Goal: Book appointment/travel/reservation

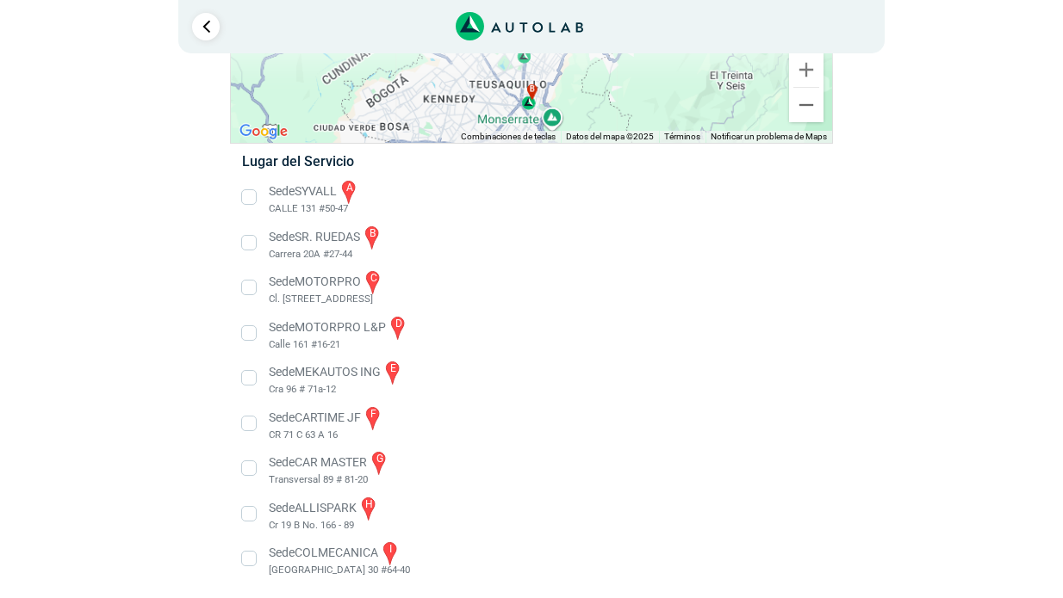
scroll to position [207, 0]
click at [243, 559] on li "Sede COLMECANICA i [GEOGRAPHIC_DATA] 30 #64-40" at bounding box center [531, 560] width 604 height 39
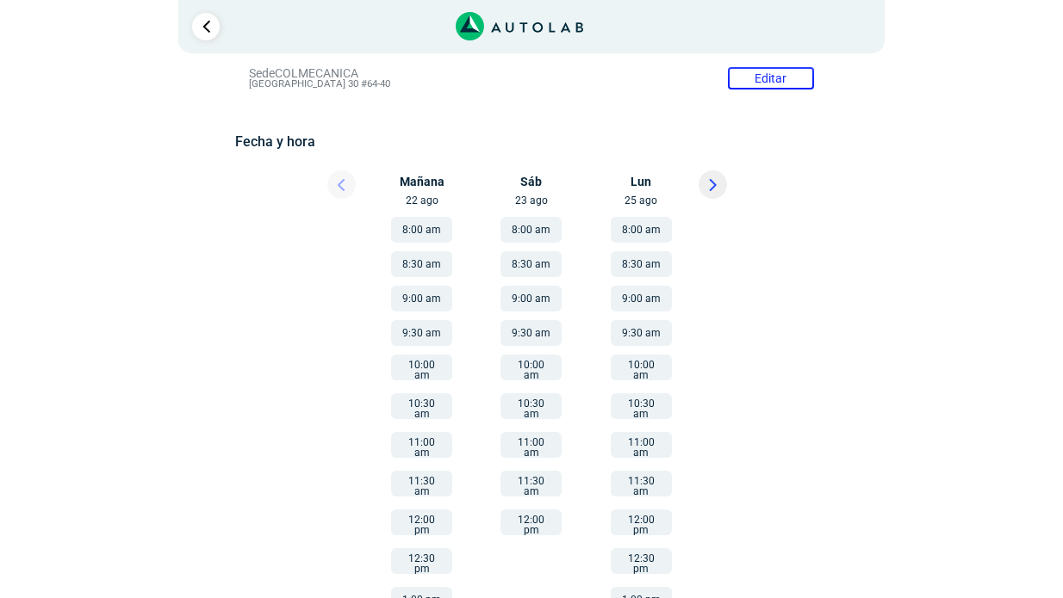
scroll to position [198, 0]
click at [424, 511] on button "12:00 pm" at bounding box center [421, 524] width 61 height 26
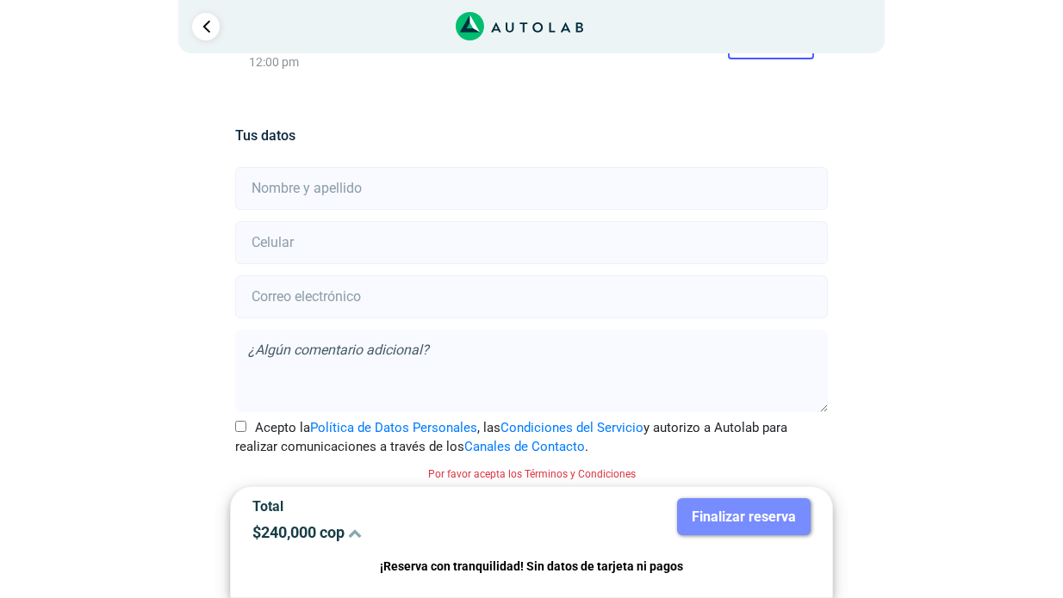
scroll to position [334, 0]
click at [768, 187] on input "text" at bounding box center [531, 186] width 592 height 43
type input "h"
click at [799, 185] on input "text" at bounding box center [531, 186] width 592 height 43
type input "[PERSON_NAME]"
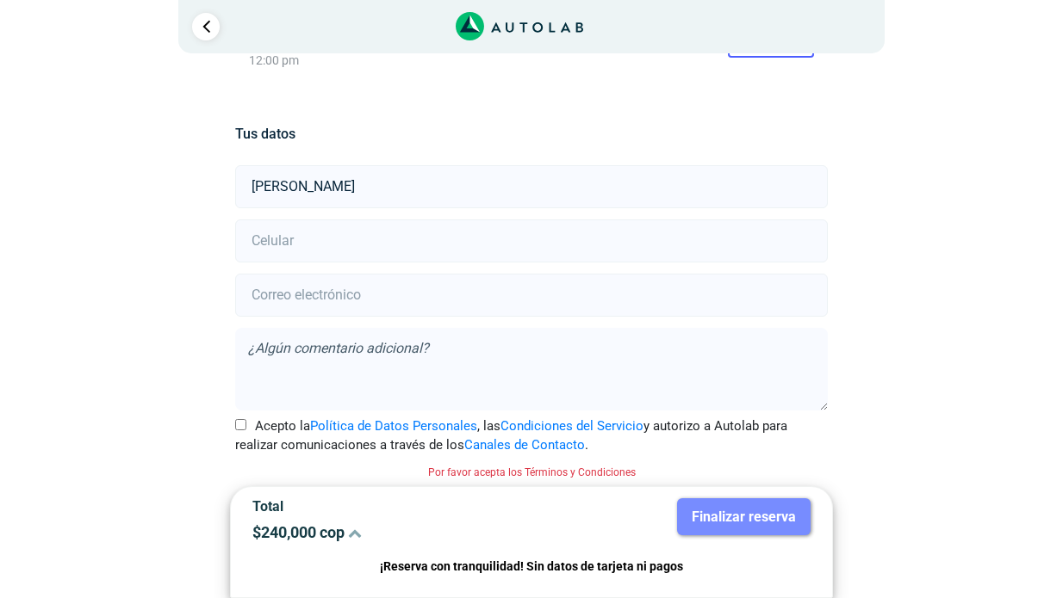
type input "[EMAIL_ADDRESS][DOMAIN_NAME]"
click at [387, 250] on input "number" at bounding box center [531, 241] width 592 height 43
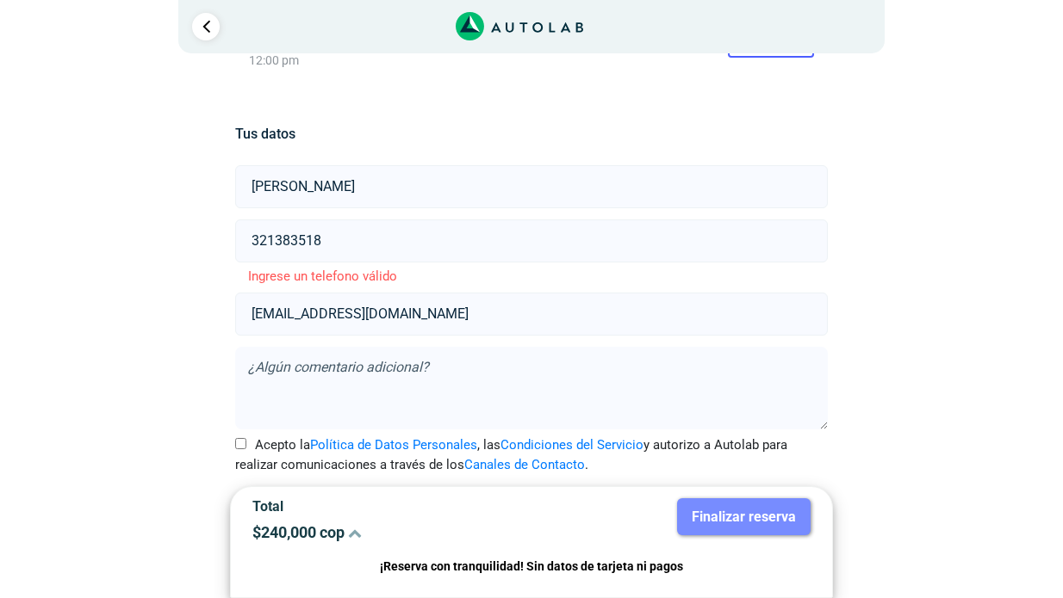
type input "3213835188"
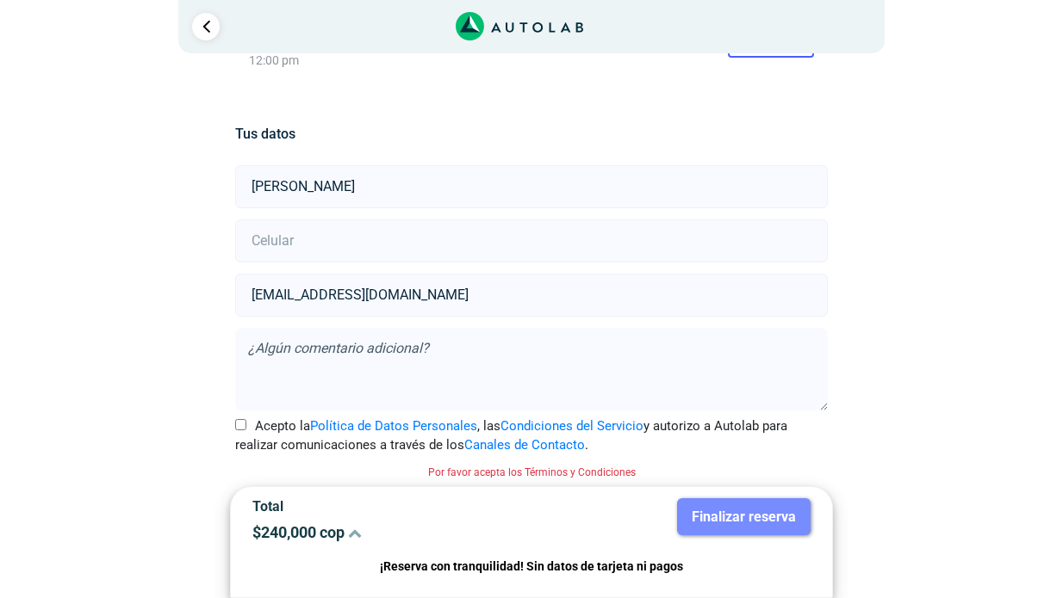
type input "3213835188"
click at [356, 530] on icon at bounding box center [355, 533] width 14 height 14
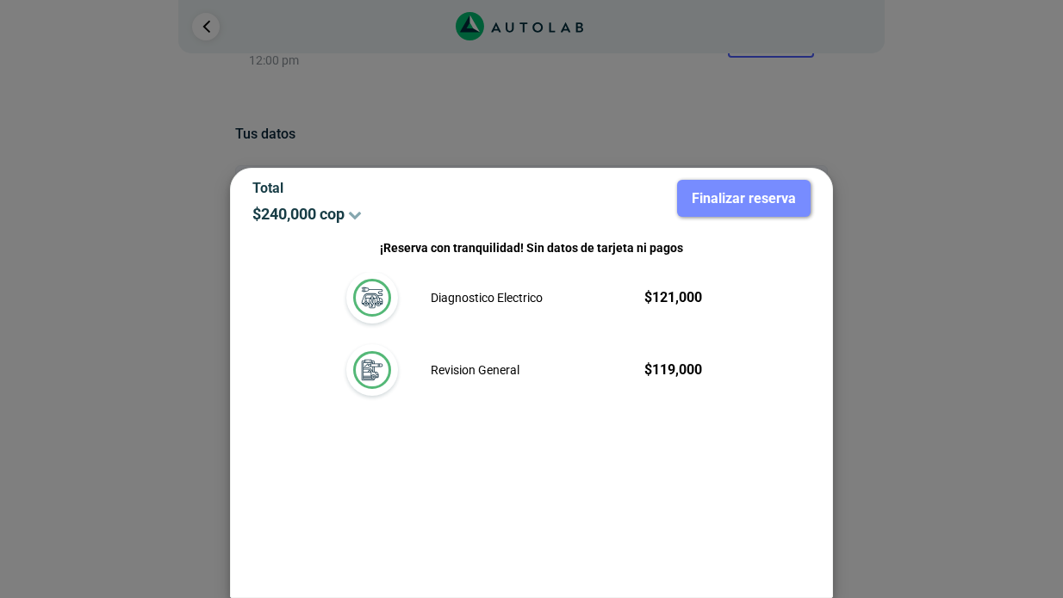
click at [366, 379] on img at bounding box center [372, 370] width 38 height 38
click at [563, 365] on div "Revision General $ 119,000" at bounding box center [567, 370] width 272 height 21
click at [498, 397] on div "Revision General $ 119,000" at bounding box center [531, 380] width 418 height 72
click at [499, 371] on p "Revision General" at bounding box center [475, 371] width 89 height 18
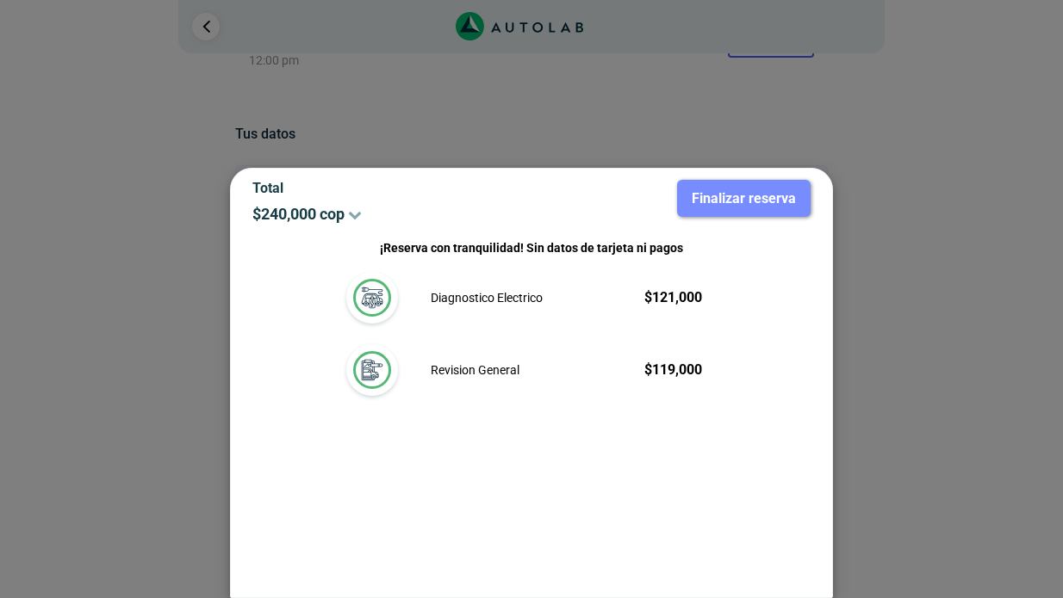
click at [184, 303] on div at bounding box center [531, 299] width 1063 height 598
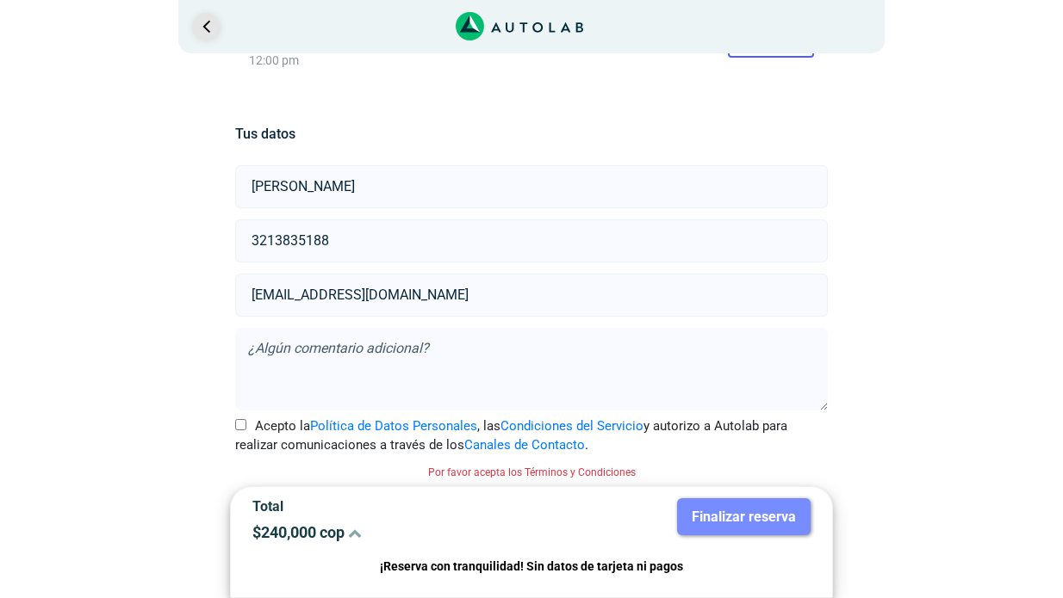
click at [194, 31] on link "Ir al paso anterior" at bounding box center [206, 27] width 28 height 28
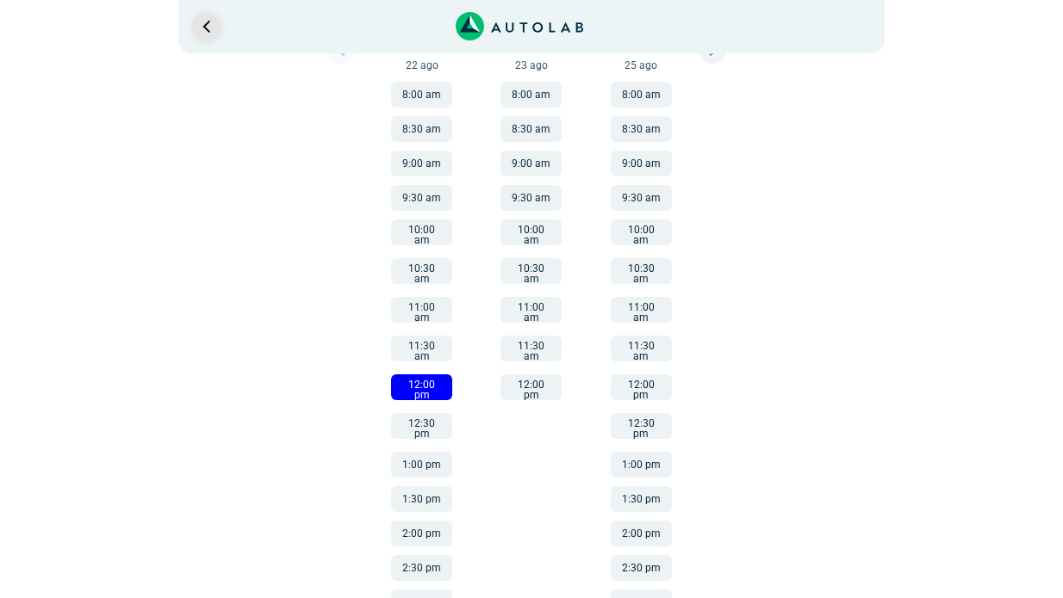
scroll to position [198, 0]
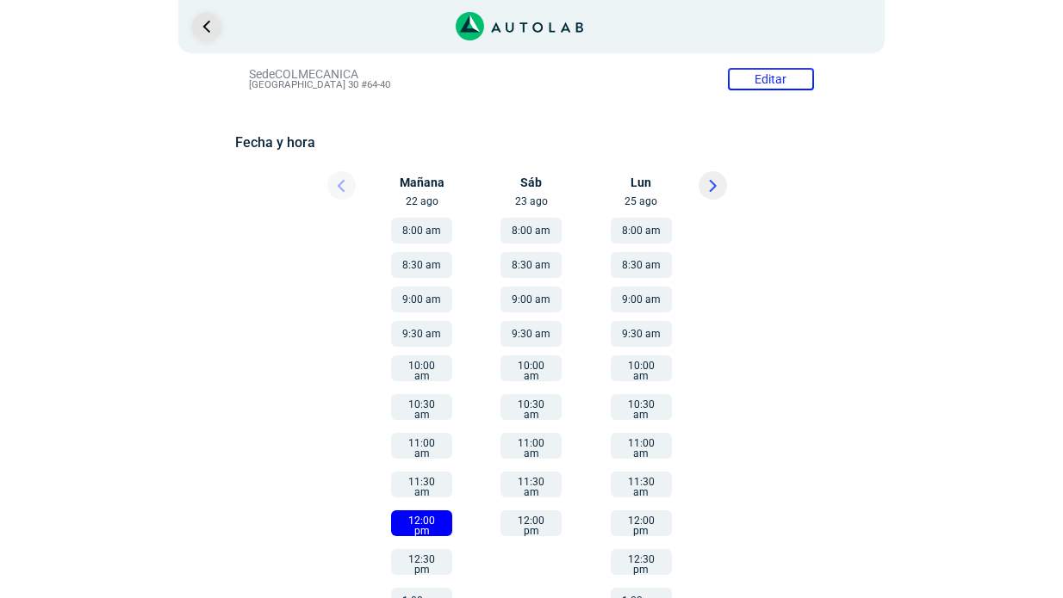
click at [204, 28] on link "Ir al paso anterior" at bounding box center [206, 27] width 28 height 28
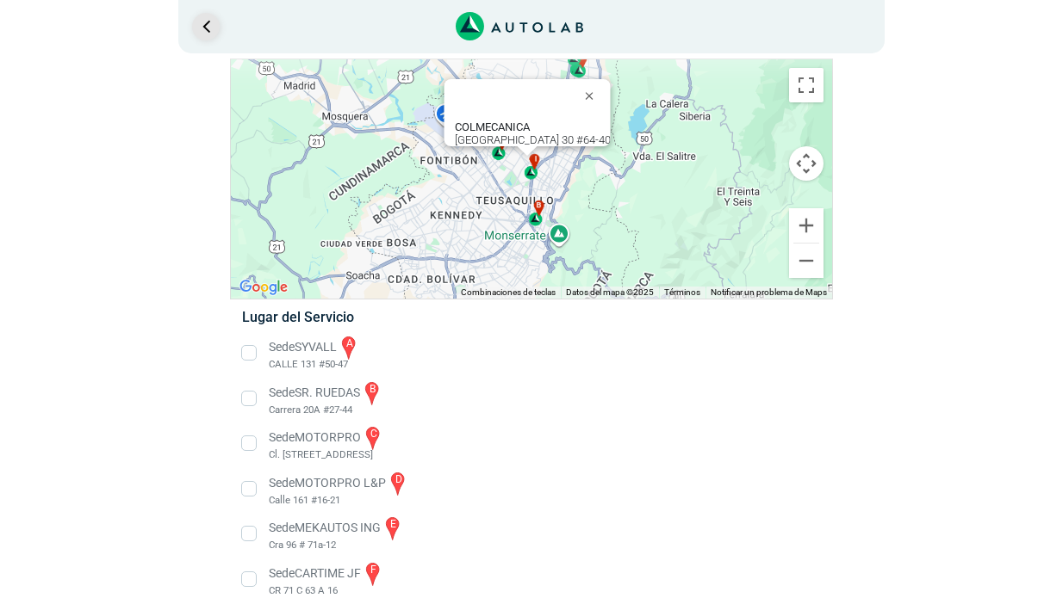
click at [204, 28] on link "Ir al paso anterior" at bounding box center [206, 27] width 28 height 28
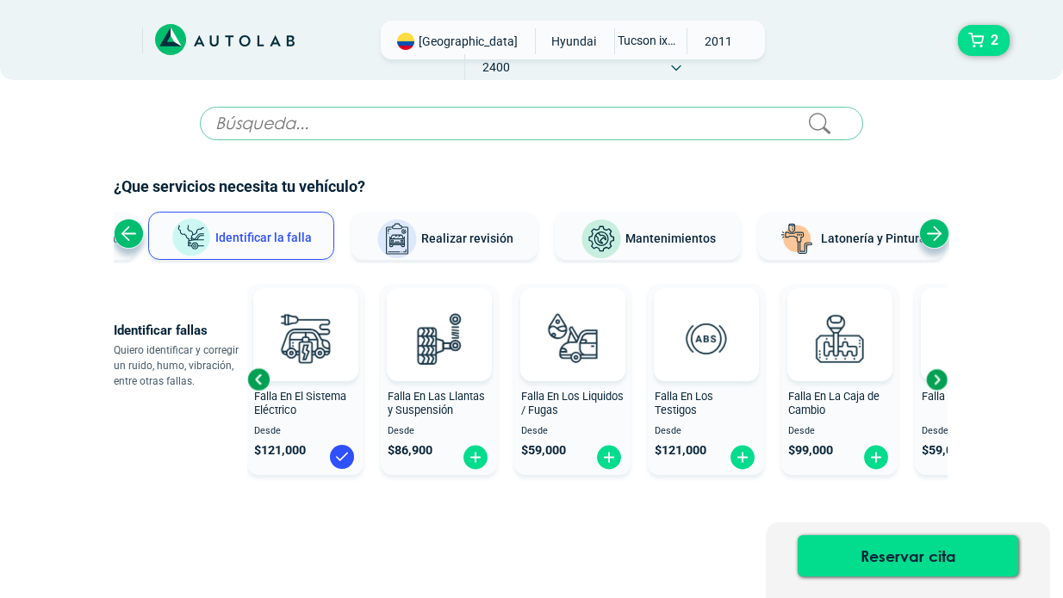
click at [189, 214] on button "Identificar la falla" at bounding box center [241, 236] width 186 height 48
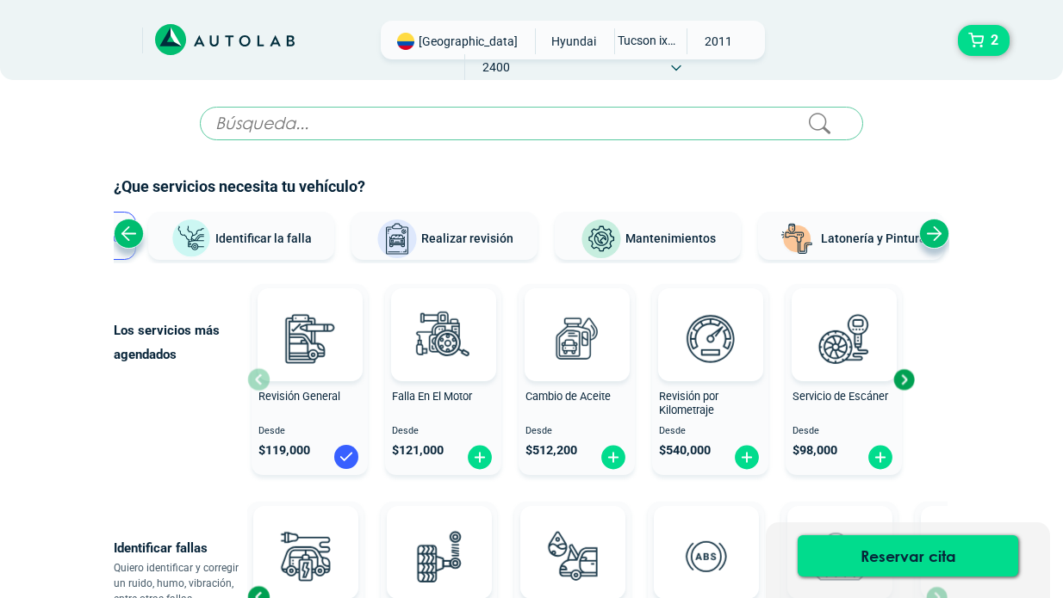
click at [349, 459] on img at bounding box center [346, 457] width 28 height 28
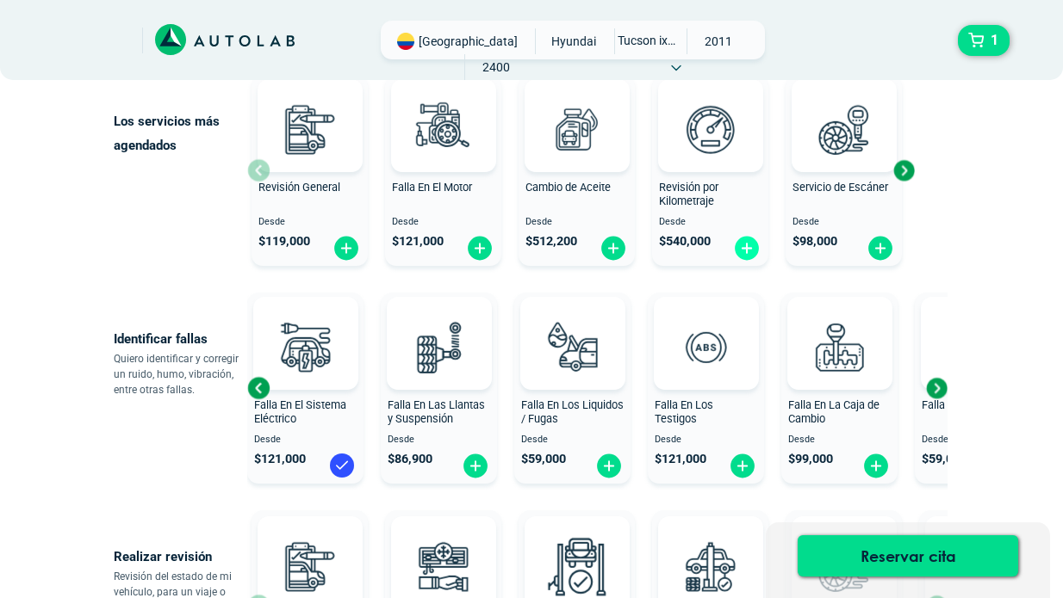
scroll to position [225, 0]
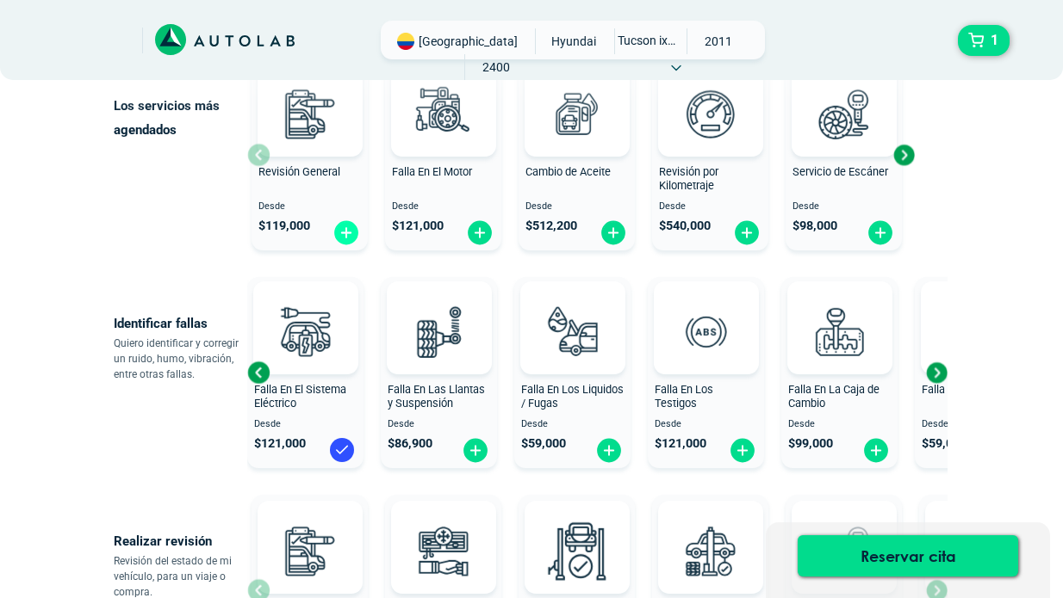
click at [346, 235] on img at bounding box center [346, 233] width 28 height 27
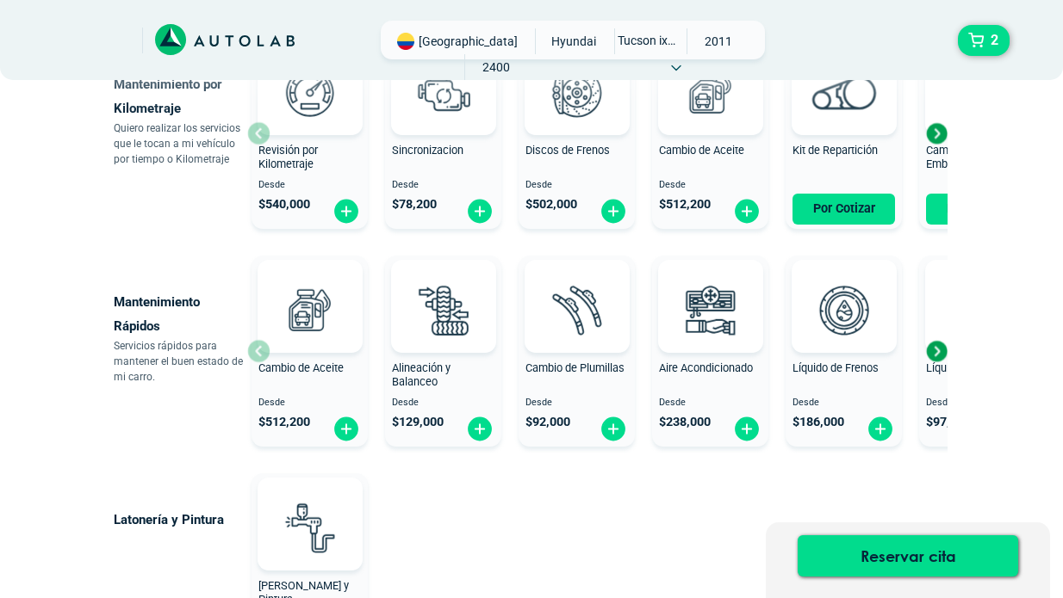
scroll to position [957, 0]
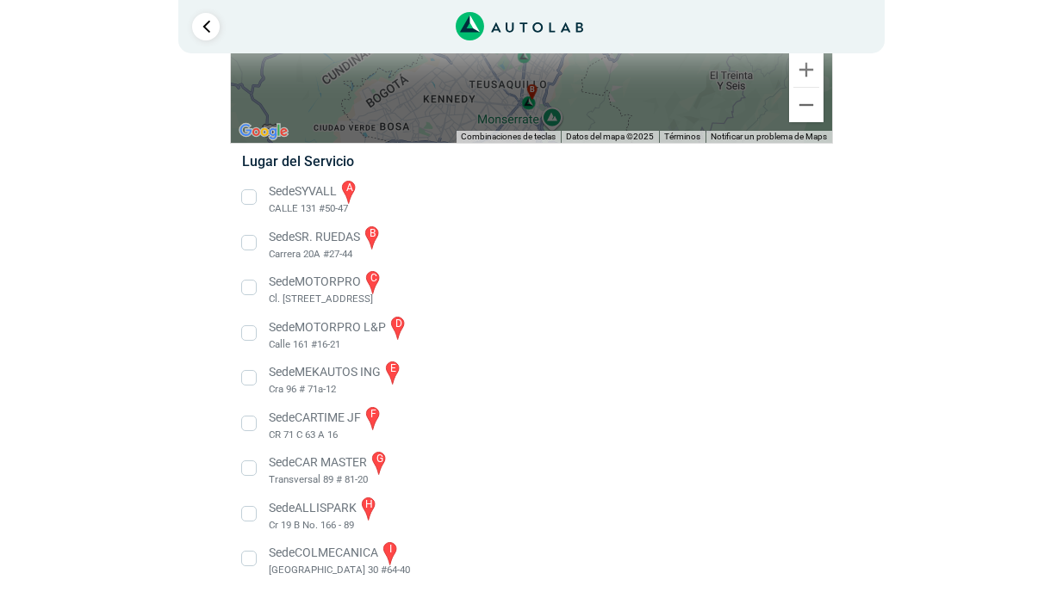
scroll to position [207, 0]
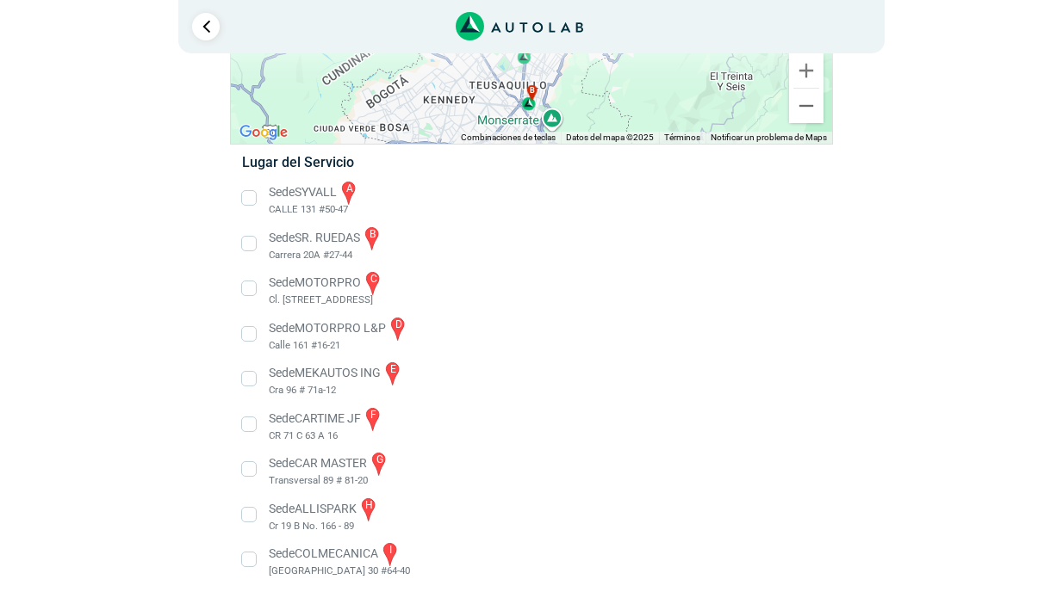
click at [253, 554] on li "Sede COLMECANICA i [GEOGRAPHIC_DATA] 30 #64-40" at bounding box center [531, 560] width 604 height 39
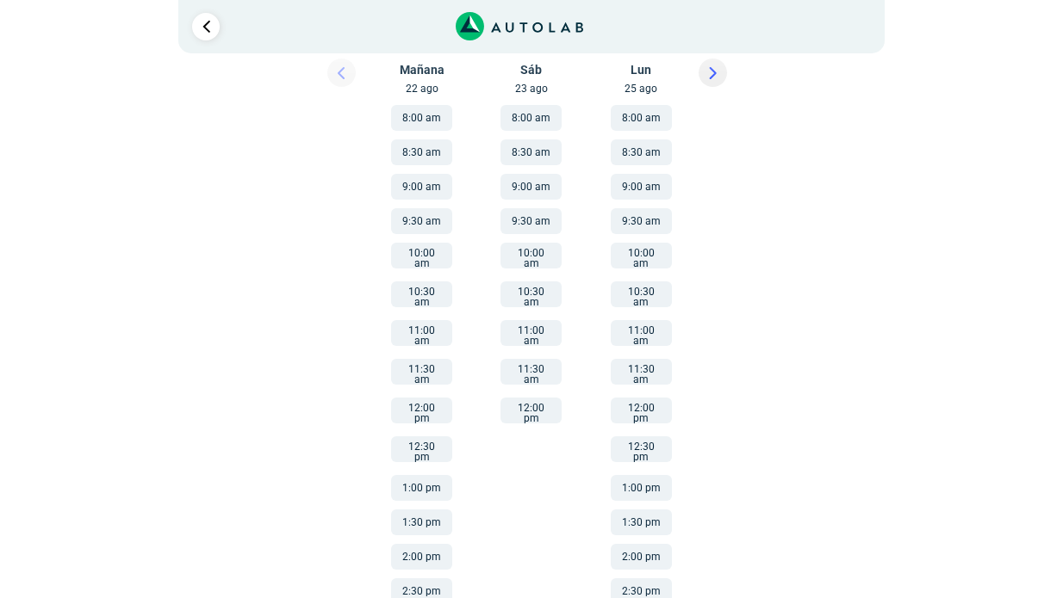
scroll to position [364, 0]
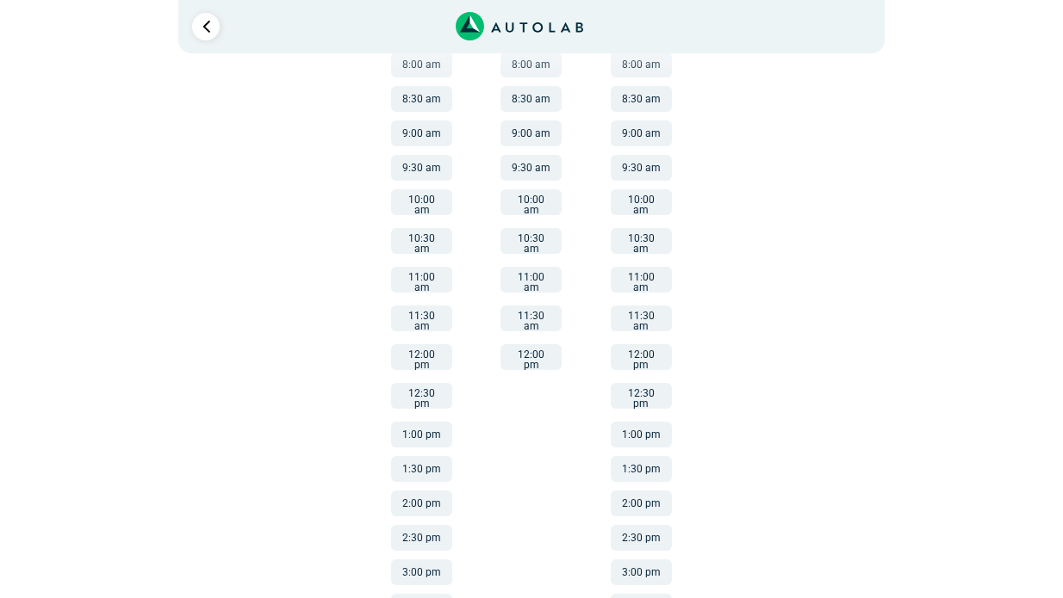
click at [431, 276] on button "11:00 am" at bounding box center [421, 280] width 61 height 26
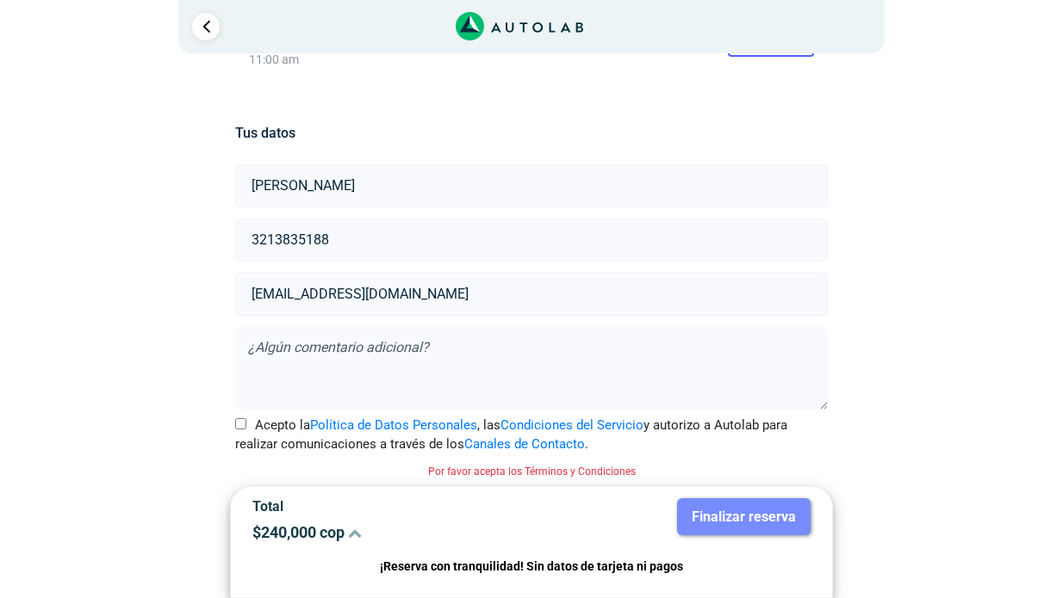
scroll to position [334, 0]
click at [241, 422] on input "Acepto la Política de Datos Personales , las Condiciones del Servicio y autoriz…" at bounding box center [240, 424] width 11 height 11
checkbox input "true"
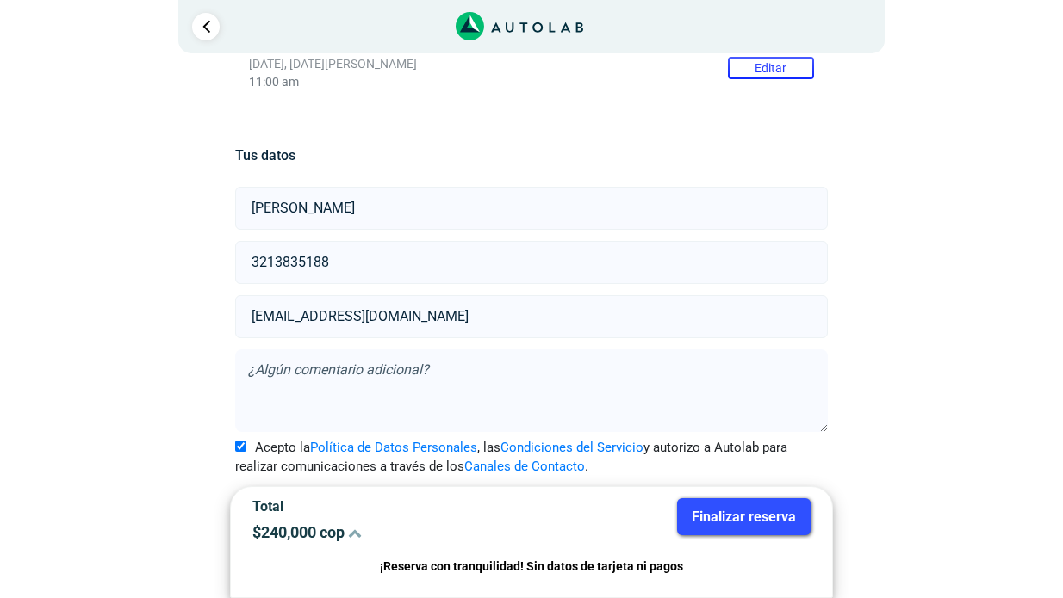
scroll to position [312, 0]
click at [455, 375] on textarea at bounding box center [531, 391] width 592 height 83
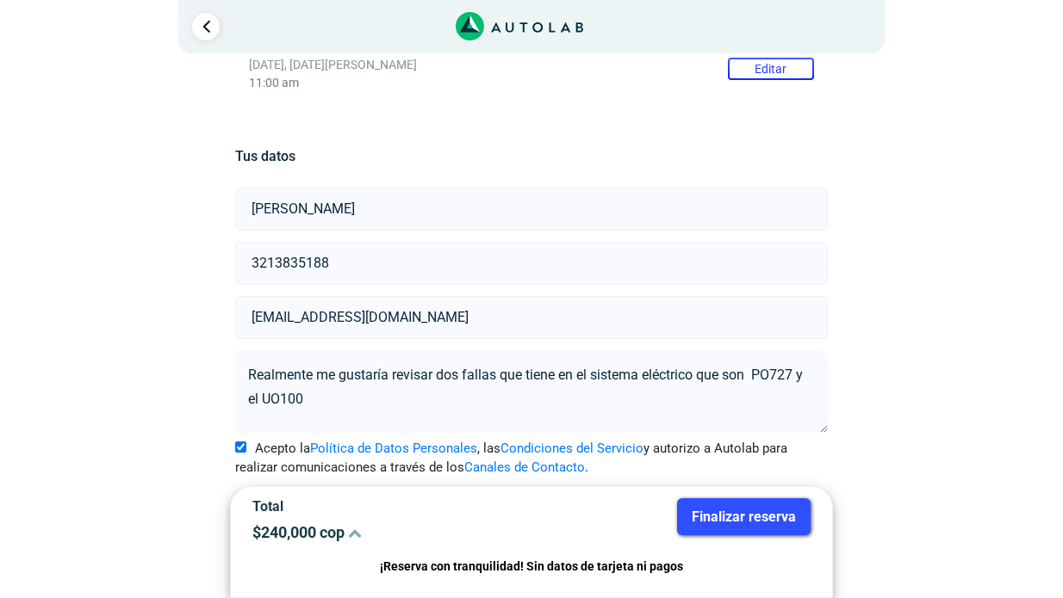
type textarea "Realmente me gustaría revisar dos fallas que tiene en el sistema eléctrico que …"
click at [938, 407] on div "Llevo mi carro [GEOGRAPHIC_DATA] ← Mover a la izquierda → Mover a la derecha ↑ …" at bounding box center [531, 182] width 835 height 839
click at [764, 517] on button "Finalizar reserva" at bounding box center [743, 517] width 133 height 37
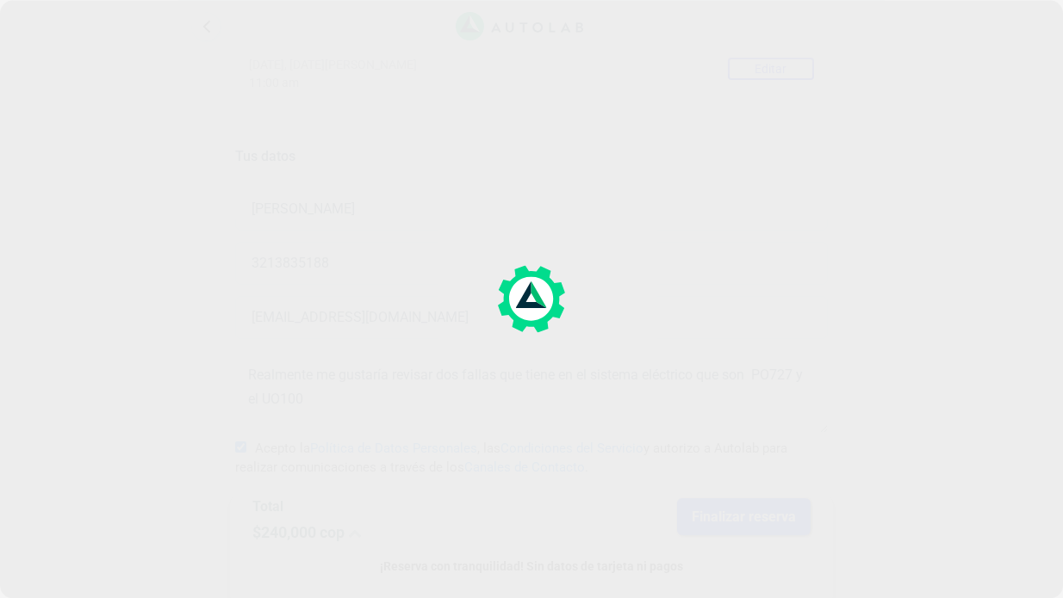
scroll to position [0, 0]
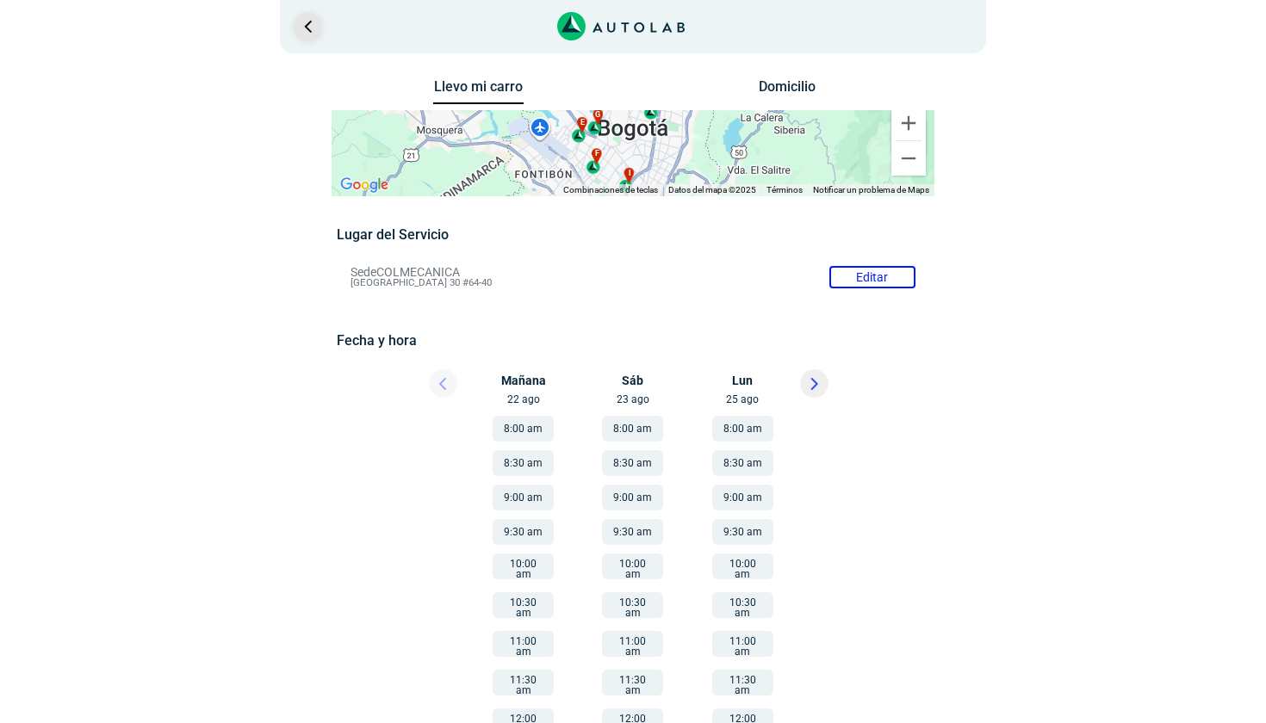
click at [312, 31] on link "Ir al paso anterior" at bounding box center [308, 27] width 28 height 28
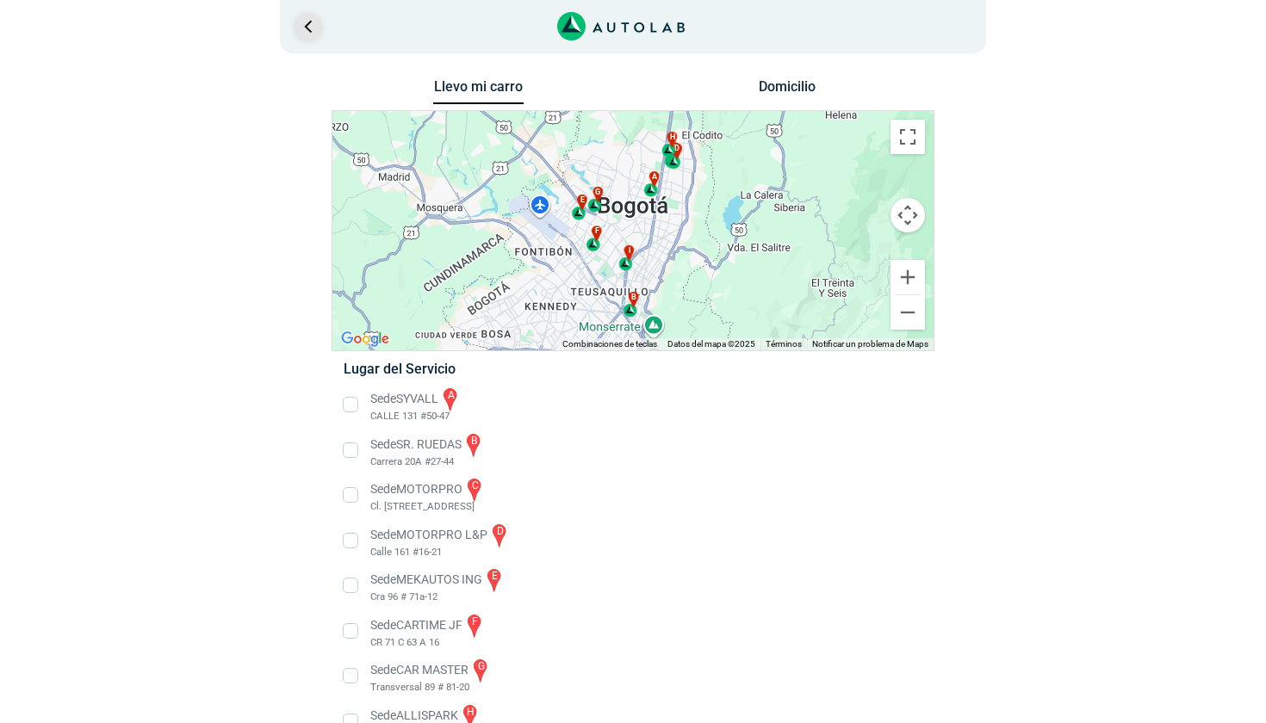
click at [312, 31] on link "Ir al paso anterior" at bounding box center [308, 27] width 28 height 28
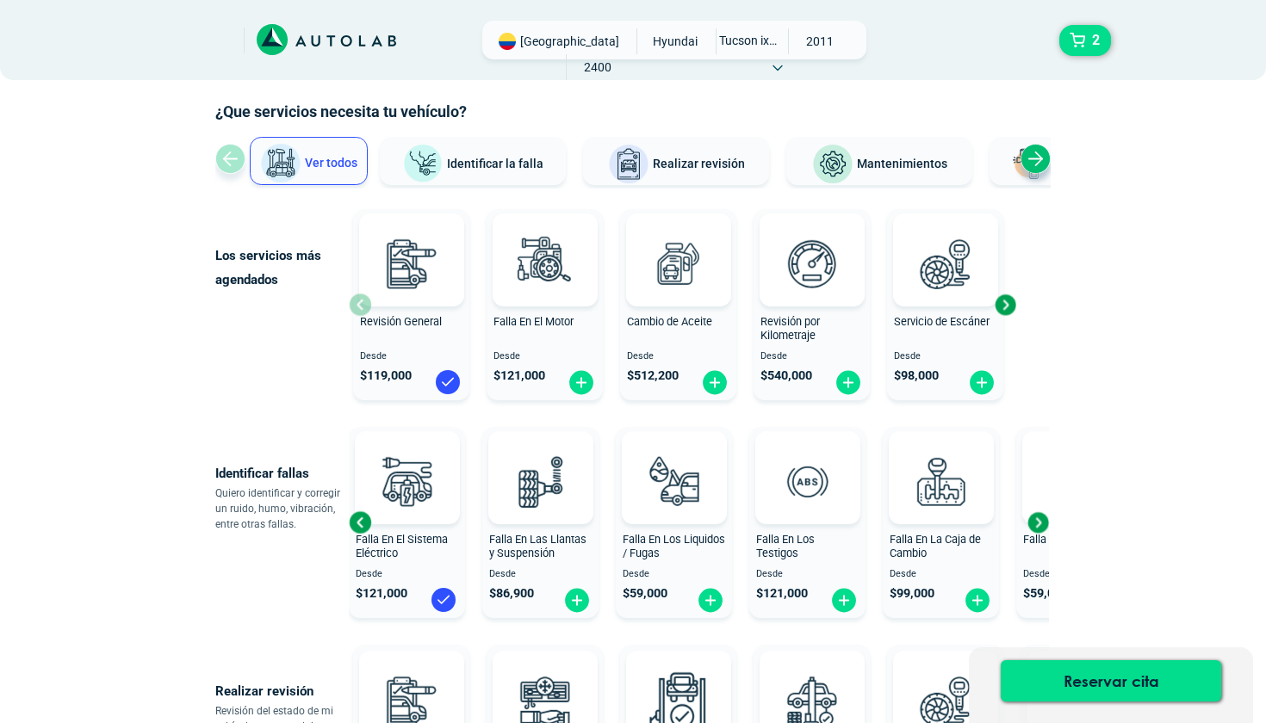
scroll to position [72, 0]
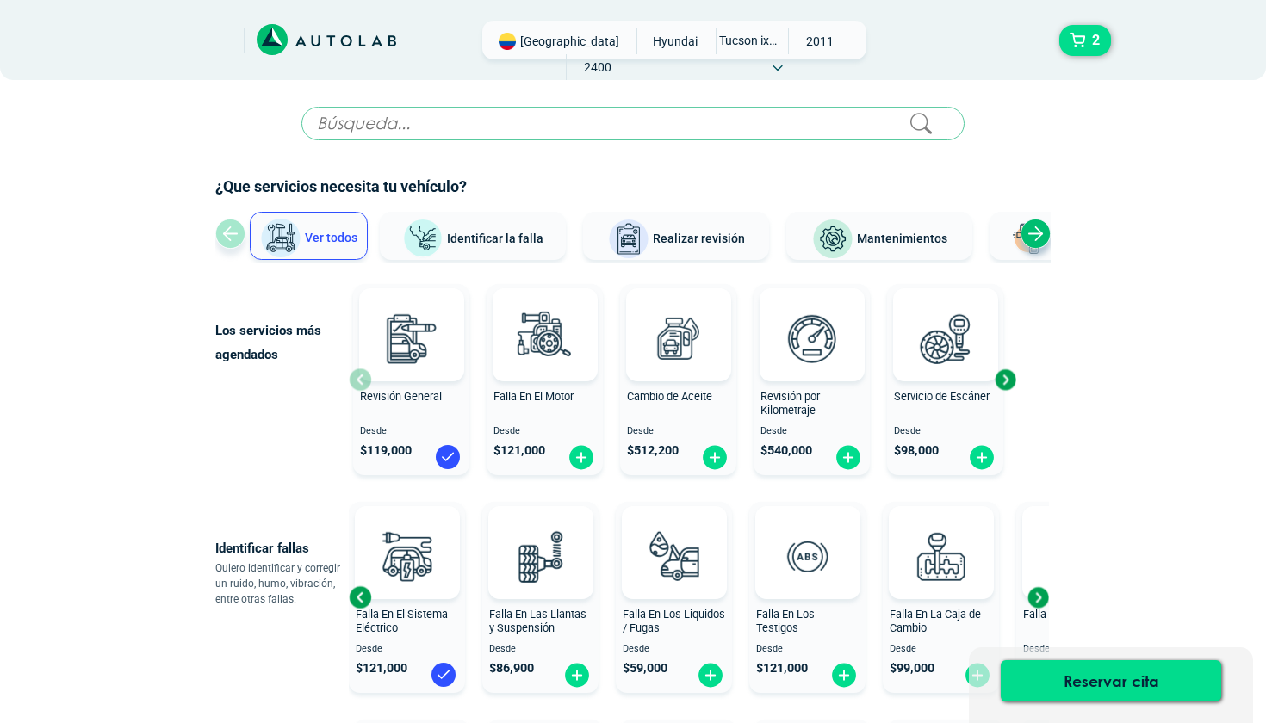
scroll to position [71, 0]
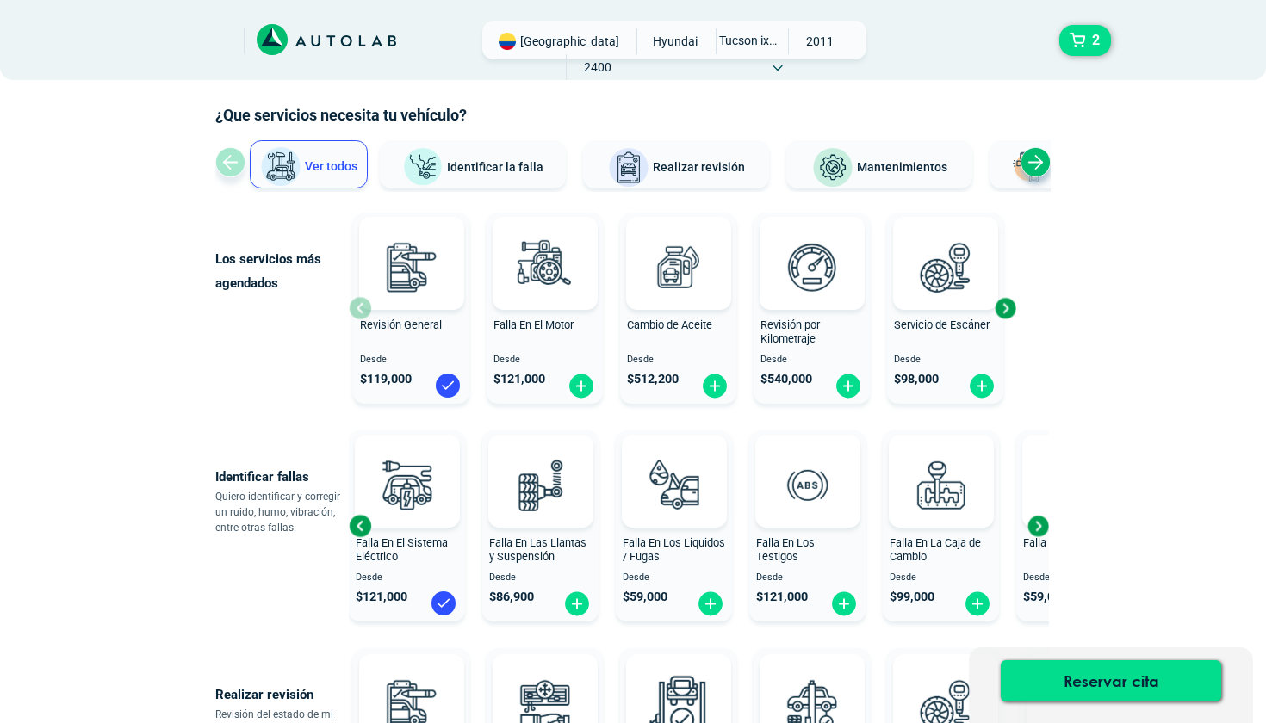
click at [1007, 307] on div "Next slide" at bounding box center [1005, 308] width 26 height 26
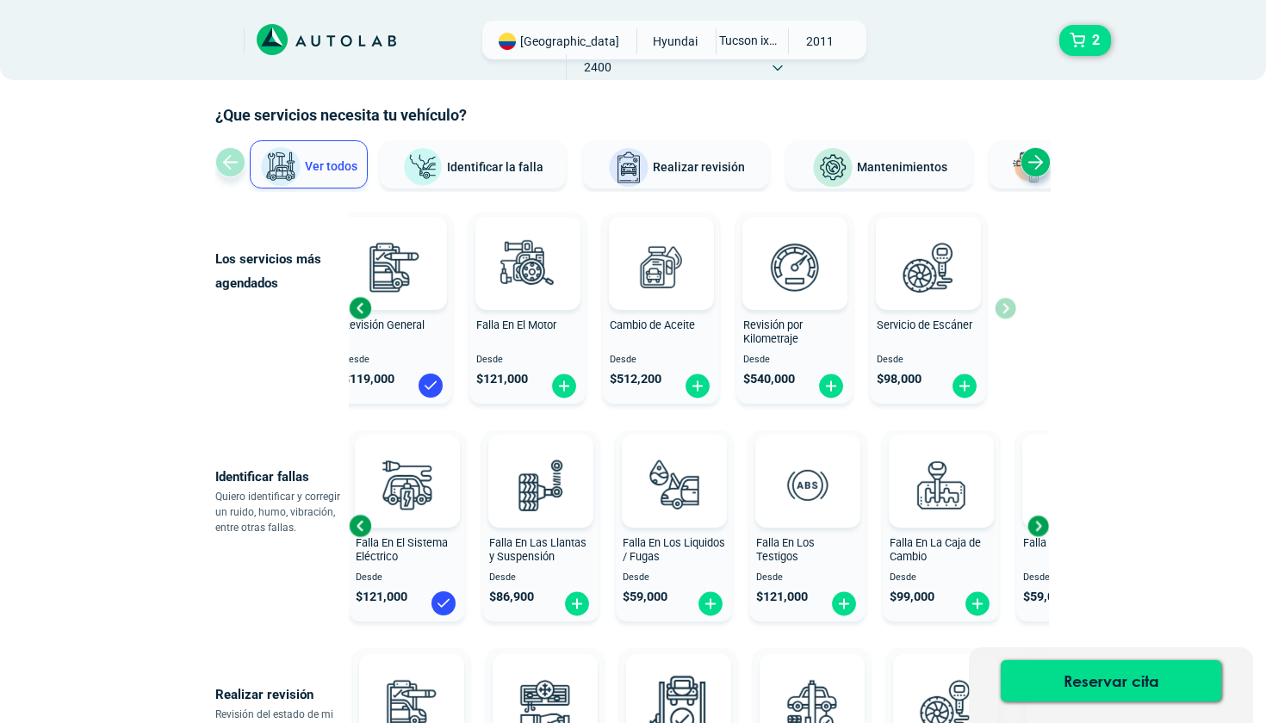
click at [1007, 307] on div "Revisión General Desde $ 119,000 Falla En El Motor Desde $ 121,000 Cambio de Ac…" at bounding box center [682, 308] width 667 height 205
click at [367, 527] on div "Previous slide" at bounding box center [360, 526] width 26 height 26
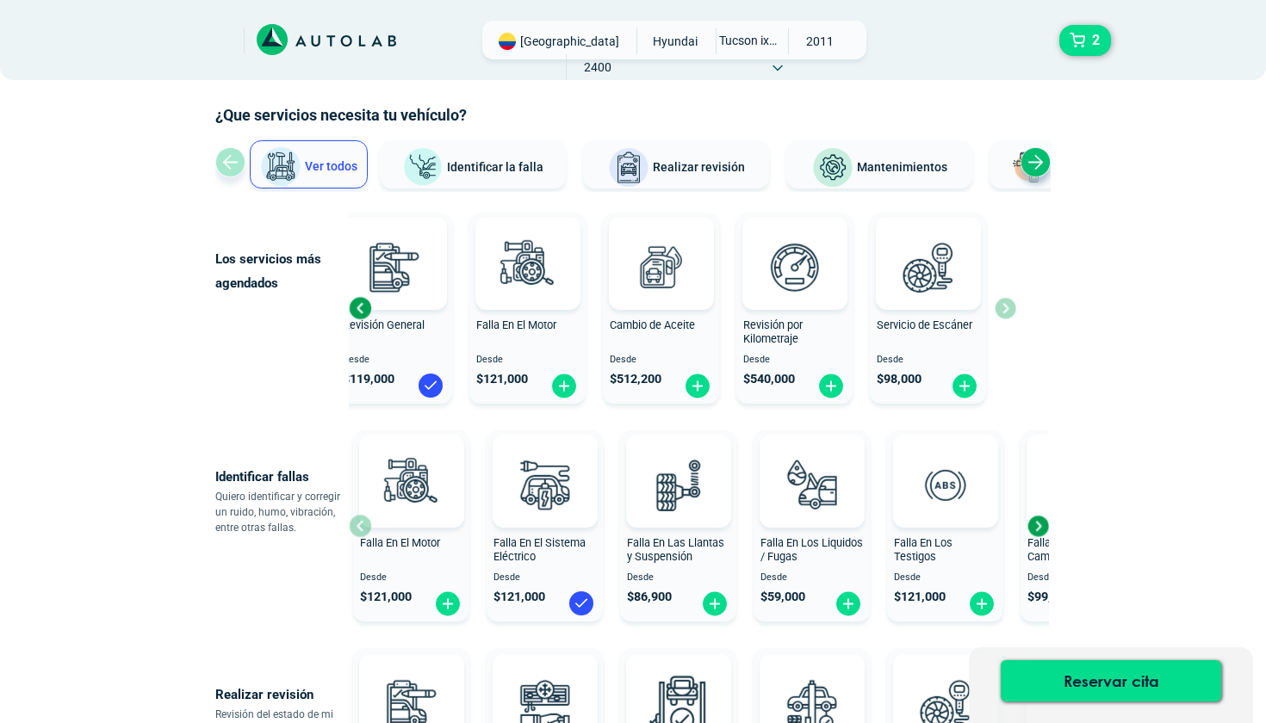
click at [367, 527] on div at bounding box center [411, 481] width 105 height 93
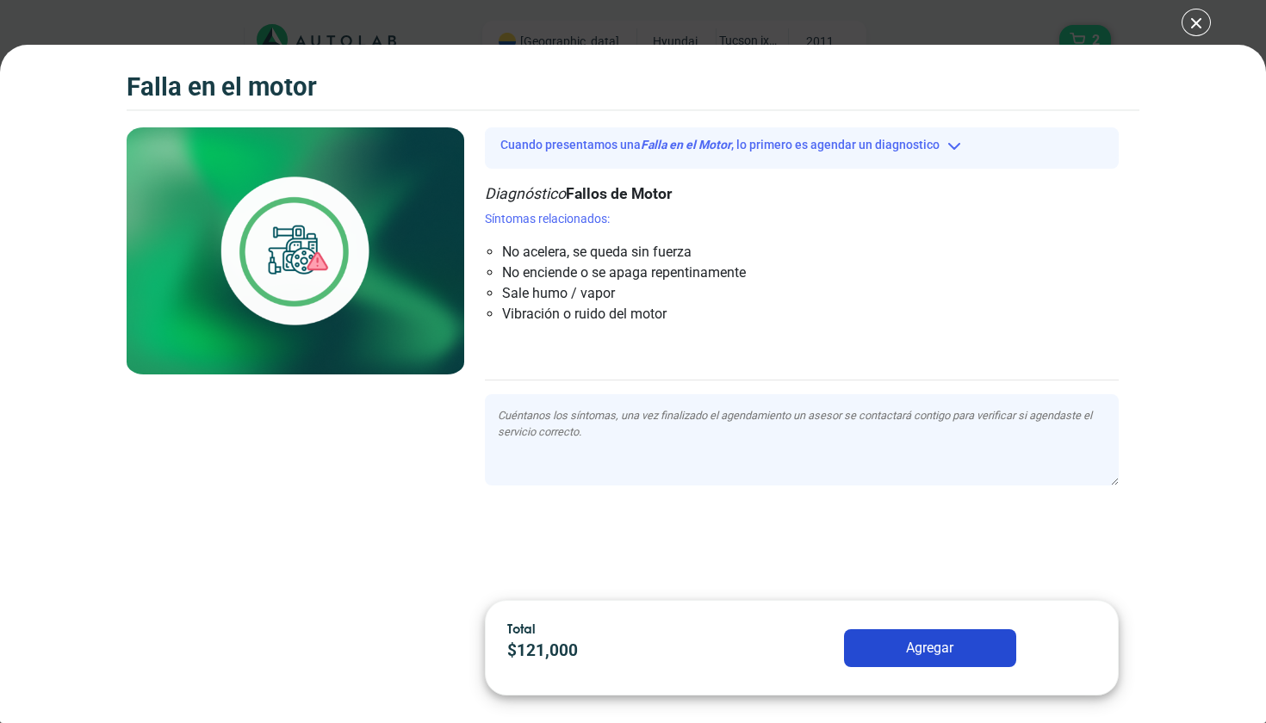
click at [1062, 26] on div "Falla en el Motor 2 Falla en el Motor" at bounding box center [633, 361] width 1266 height 723
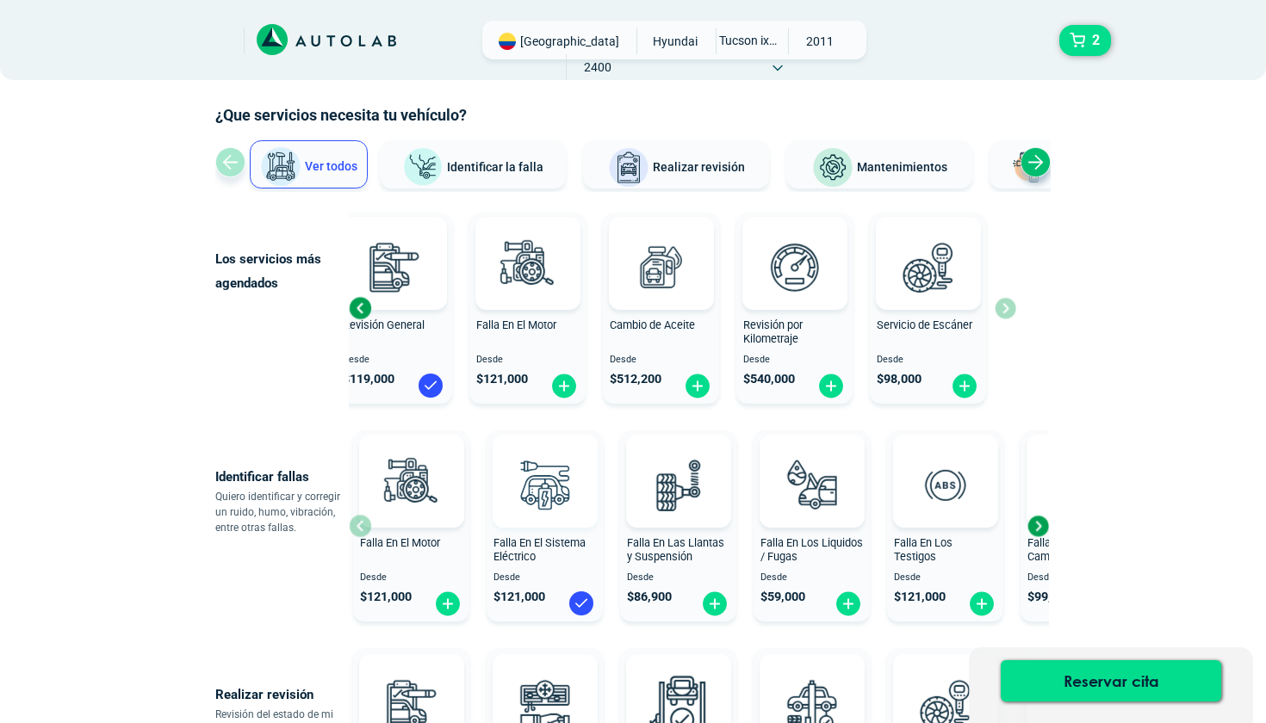
click at [542, 458] on img at bounding box center [544, 485] width 76 height 76
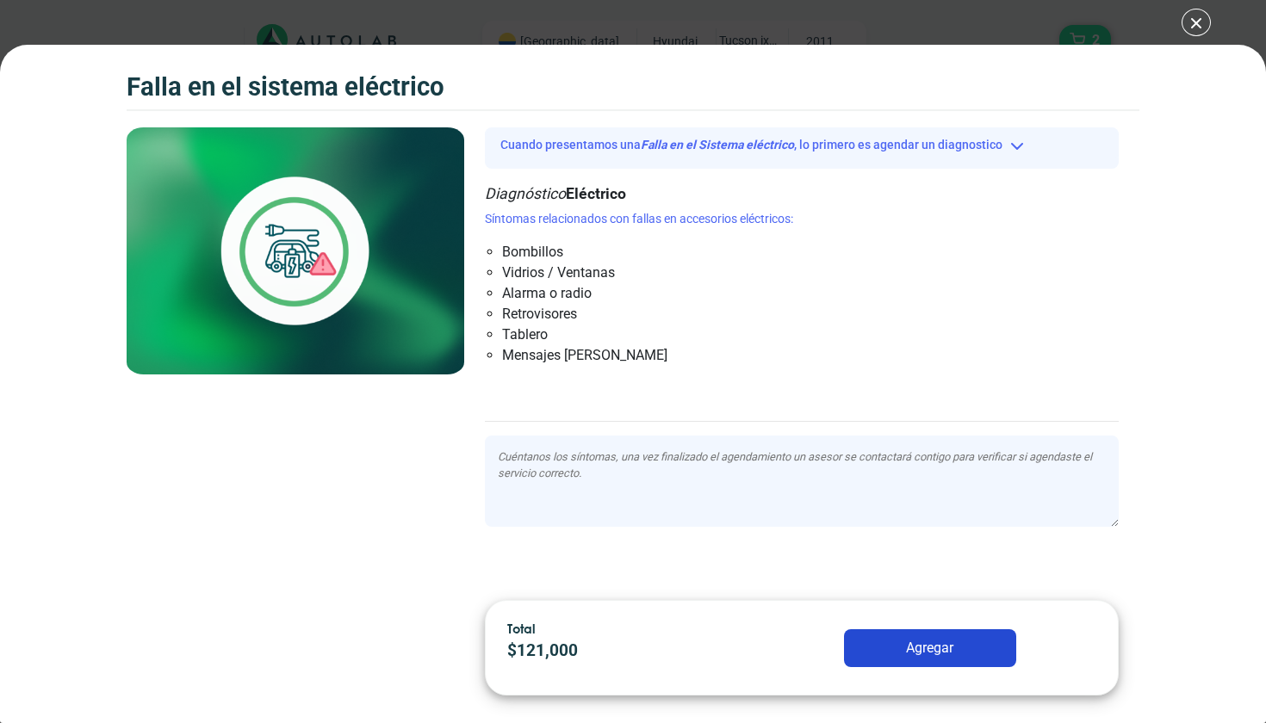
click at [1062, 26] on div "Falla en el Sistema eléctrico 2 Falla en el Sistema eléctrico" at bounding box center [633, 361] width 1266 height 723
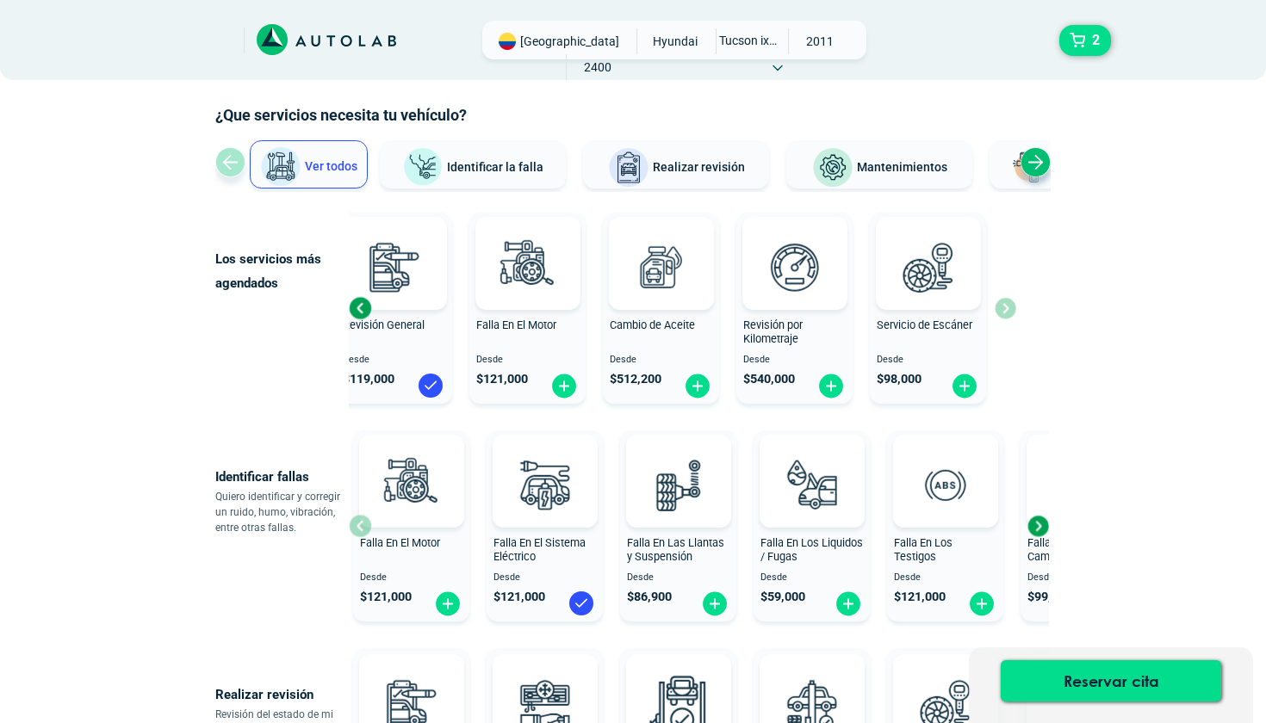
click at [358, 522] on div "Falla En El Motor Desde $ 121,000" at bounding box center [411, 526] width 116 height 183
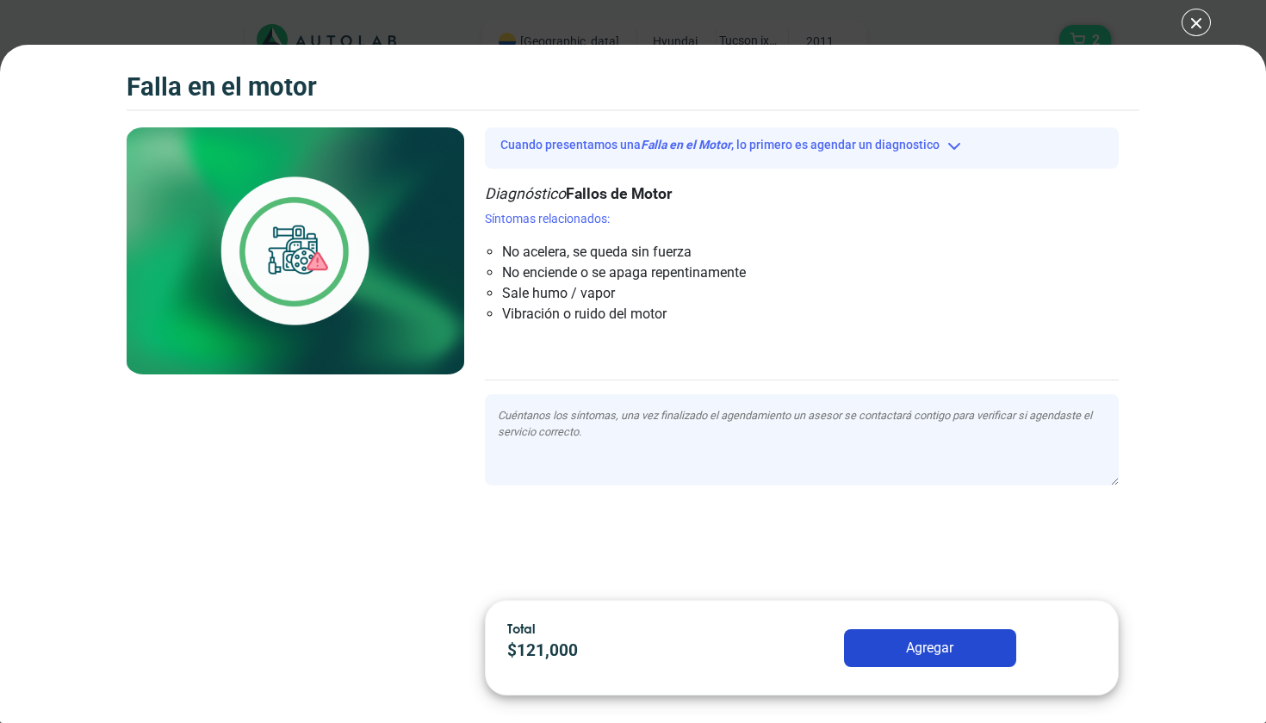
click at [1062, 31] on div "Falla en el Motor 2 Falla en el Motor" at bounding box center [633, 361] width 1266 height 723
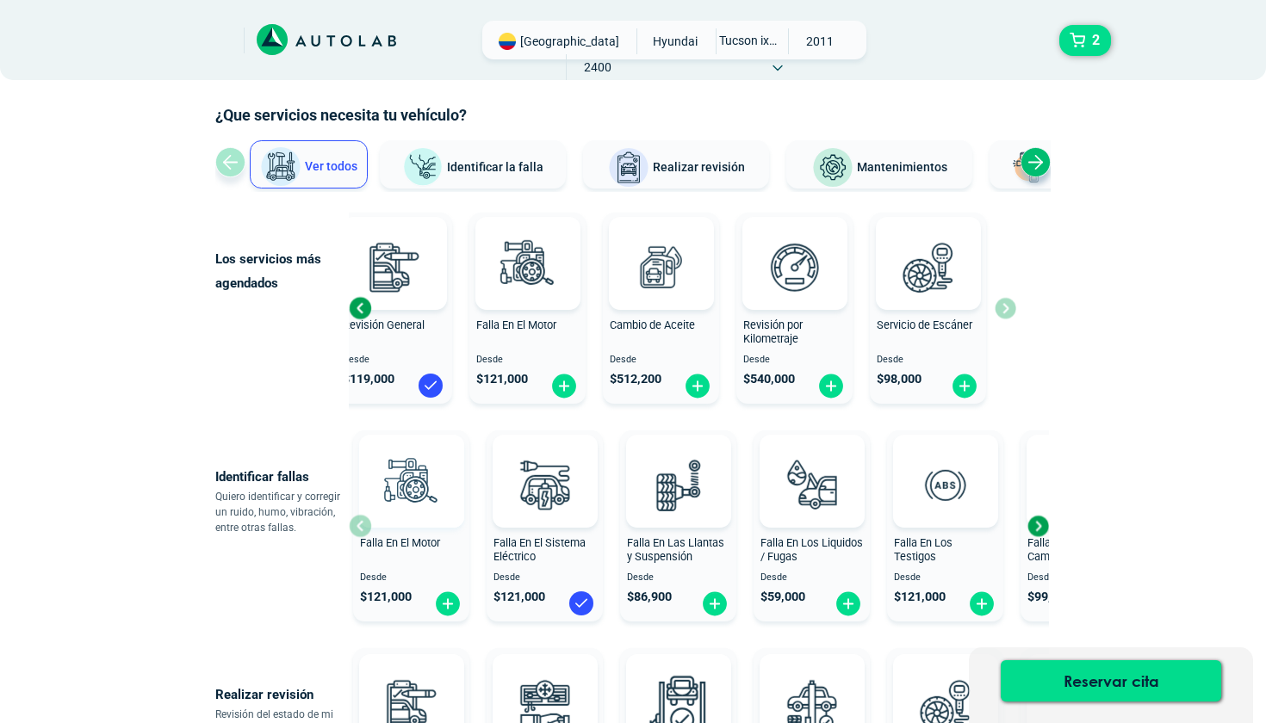
click at [431, 471] on img at bounding box center [411, 485] width 76 height 76
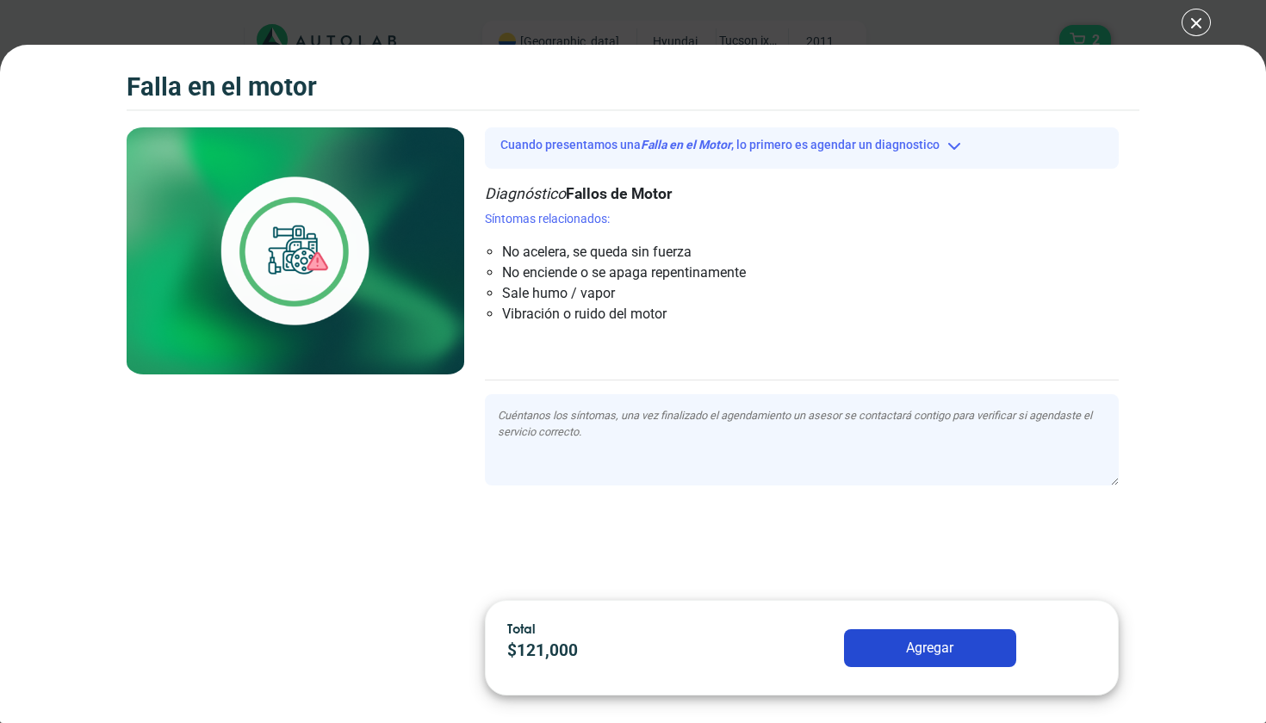
click at [1062, 19] on div "Falla en el Motor 2 Falla en el Motor" at bounding box center [633, 361] width 1266 height 723
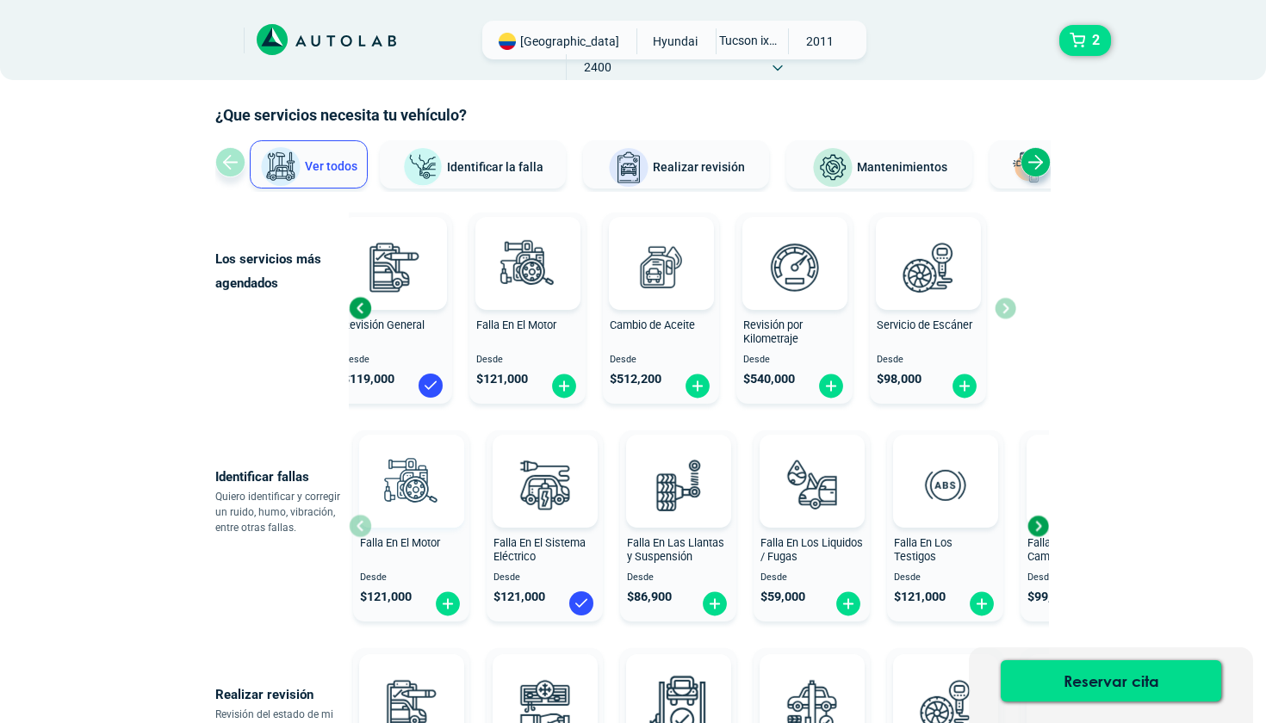
click at [363, 479] on div at bounding box center [411, 481] width 105 height 93
